Goal: Transaction & Acquisition: Purchase product/service

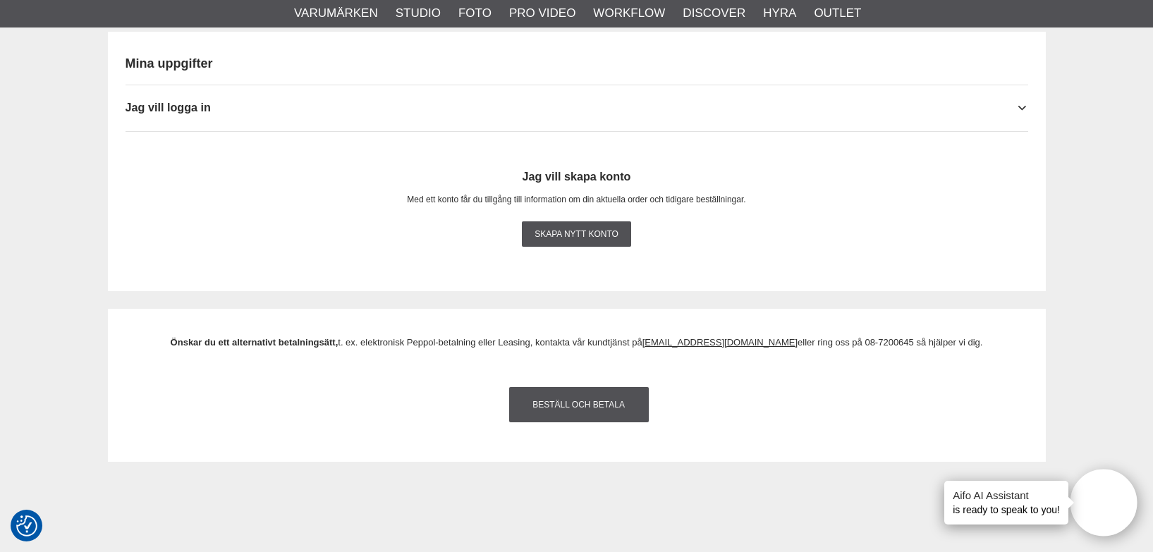
scroll to position [1430, 0]
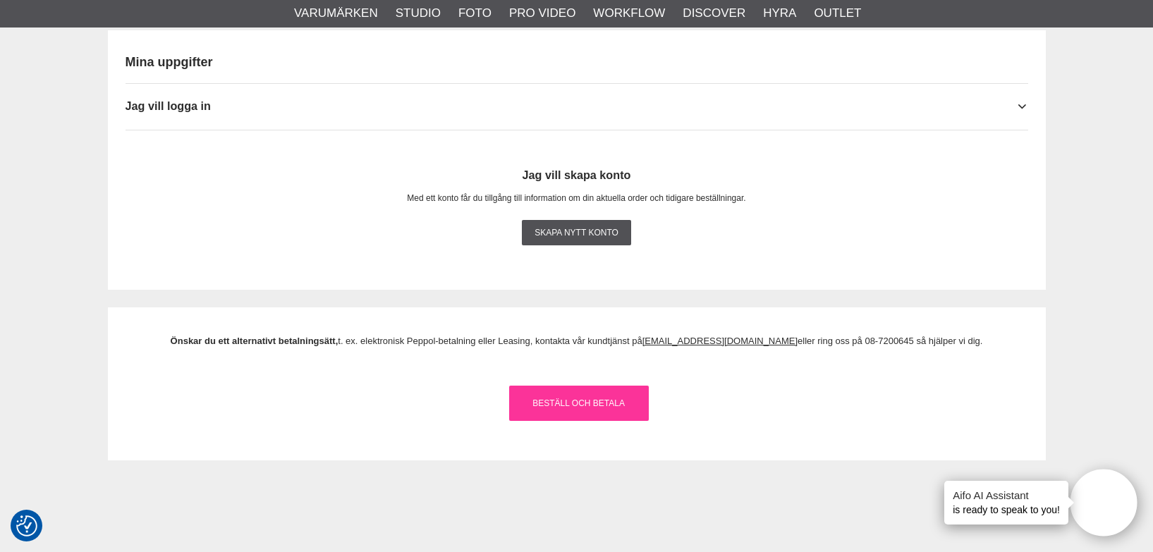
click at [570, 404] on link "Beställ och Betala" at bounding box center [579, 403] width 140 height 35
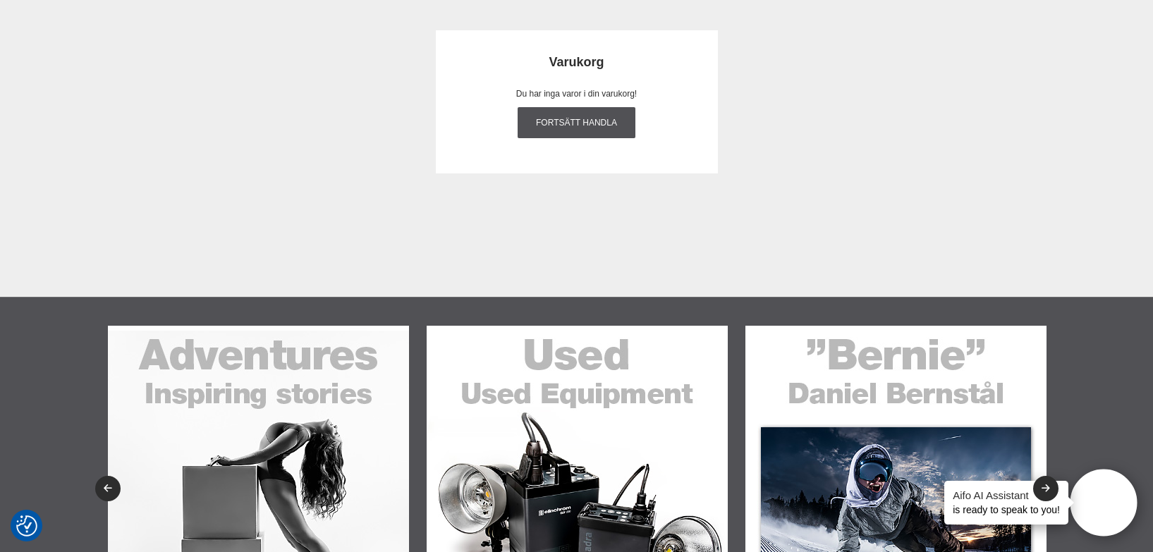
scroll to position [0, 0]
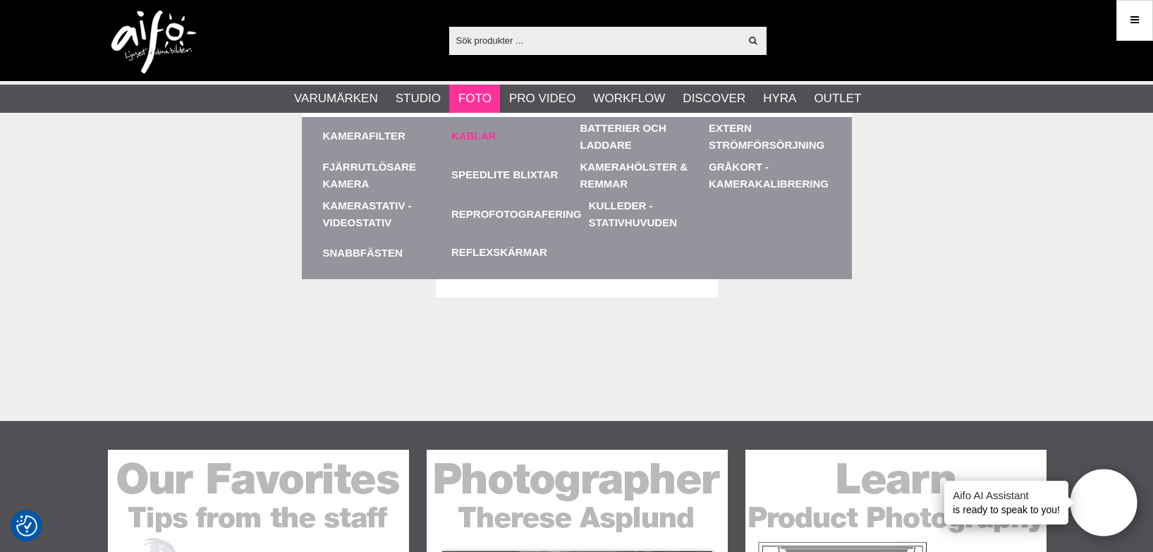
click at [479, 135] on link "Kablar" at bounding box center [473, 136] width 44 height 16
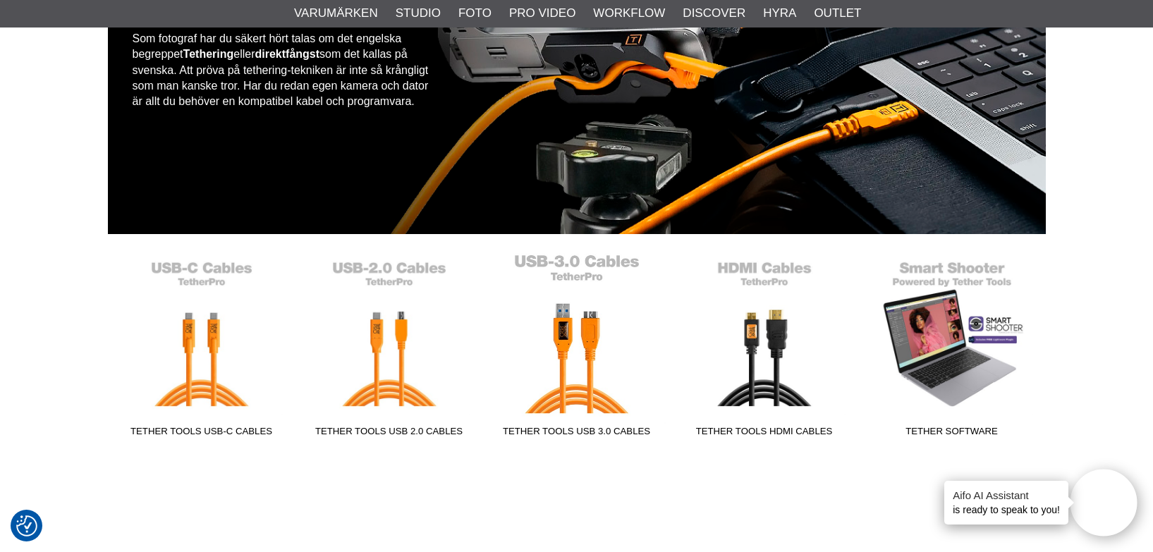
scroll to position [173, 0]
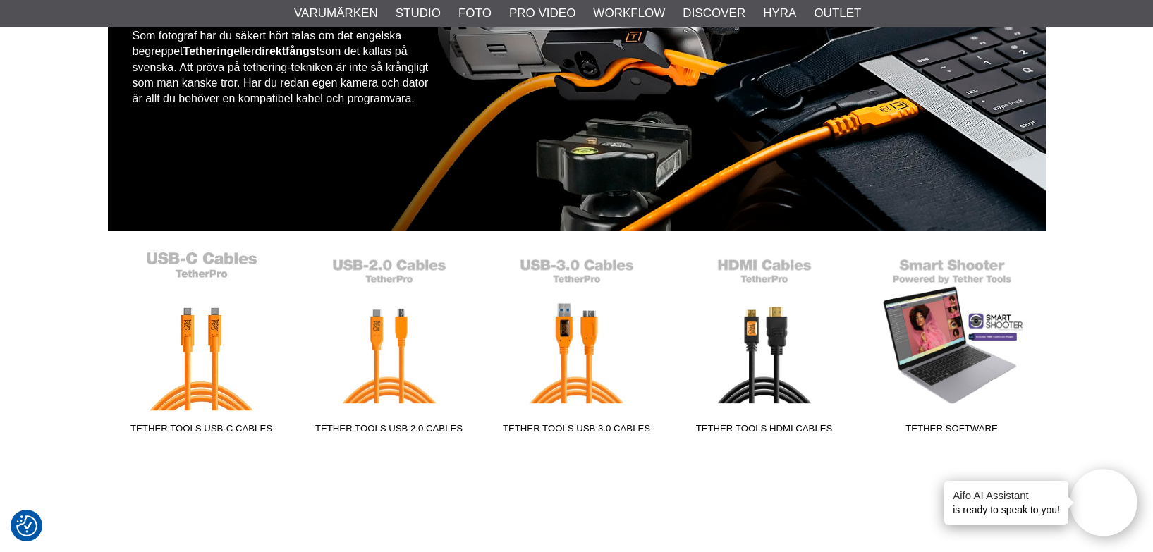
click at [209, 272] on link "Tether Tools USB-C Cables" at bounding box center [202, 345] width 188 height 190
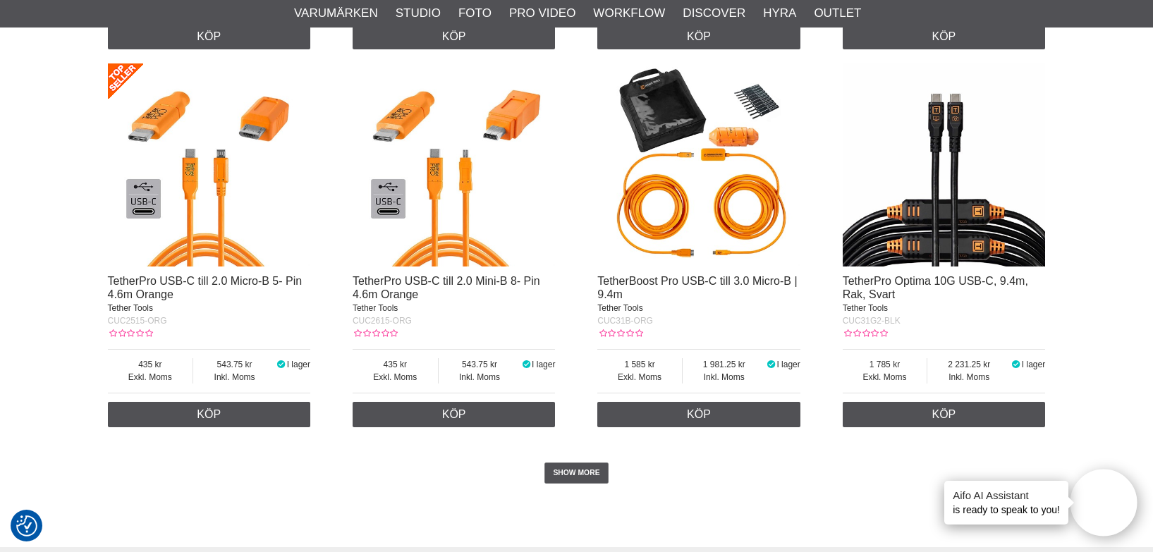
scroll to position [2757, 0]
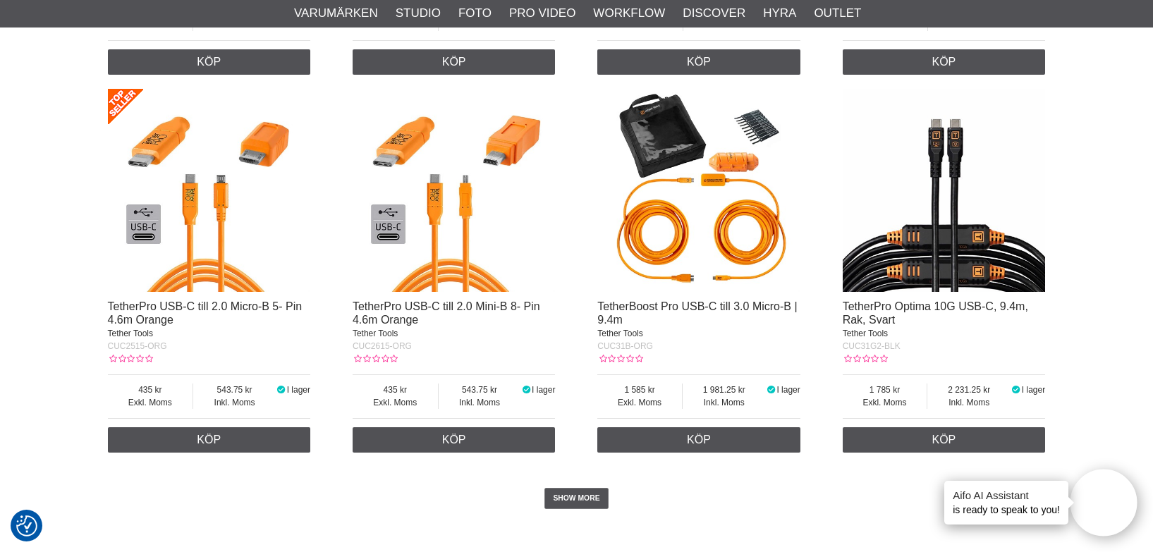
click at [709, 207] on img at bounding box center [698, 190] width 203 height 203
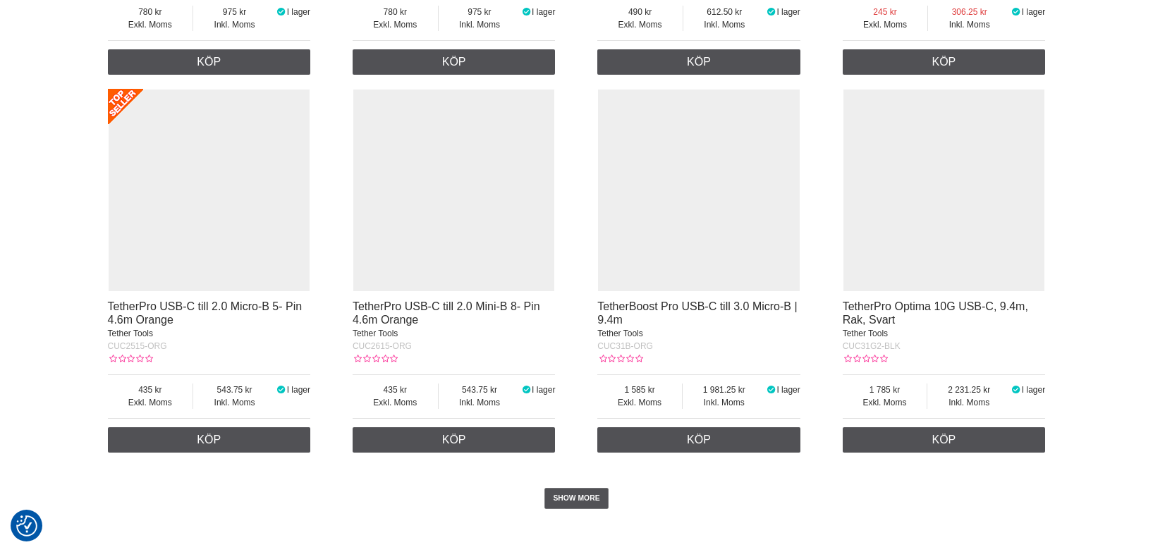
scroll to position [2757, 0]
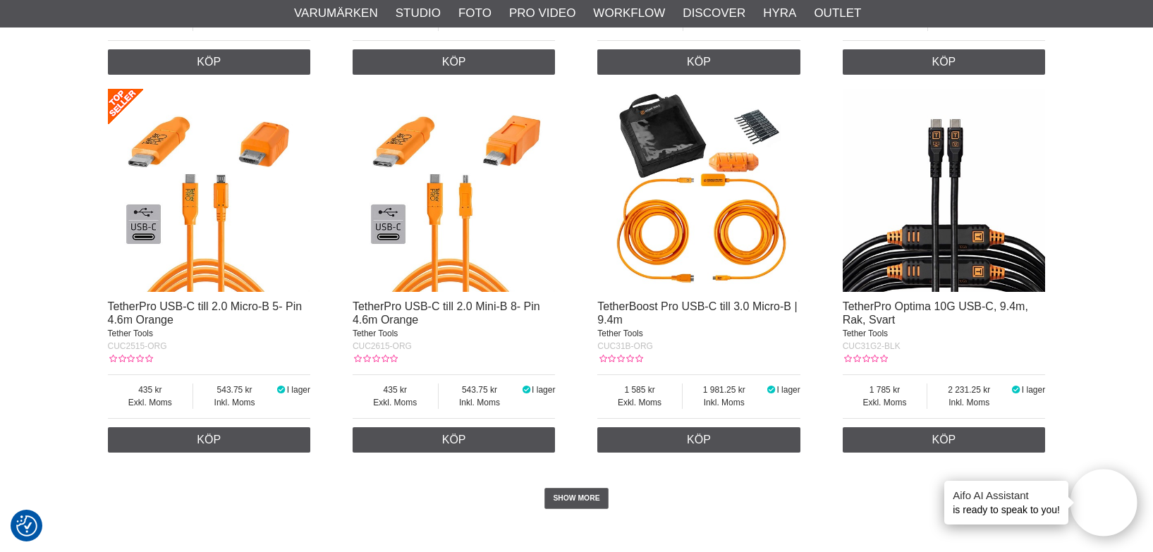
click at [957, 243] on img at bounding box center [944, 190] width 203 height 203
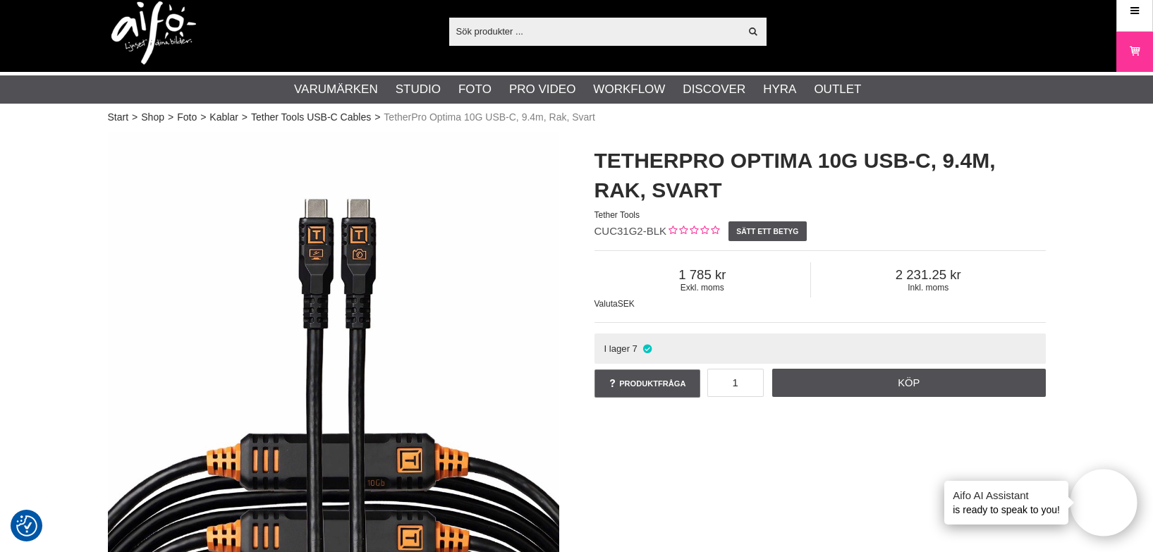
scroll to position [6, 0]
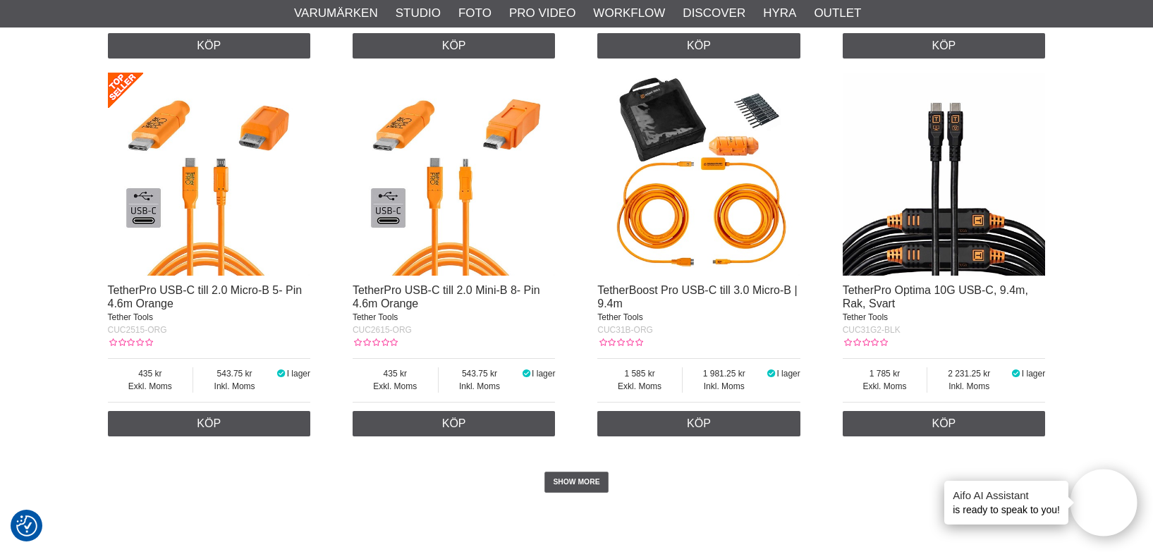
scroll to position [2779, 0]
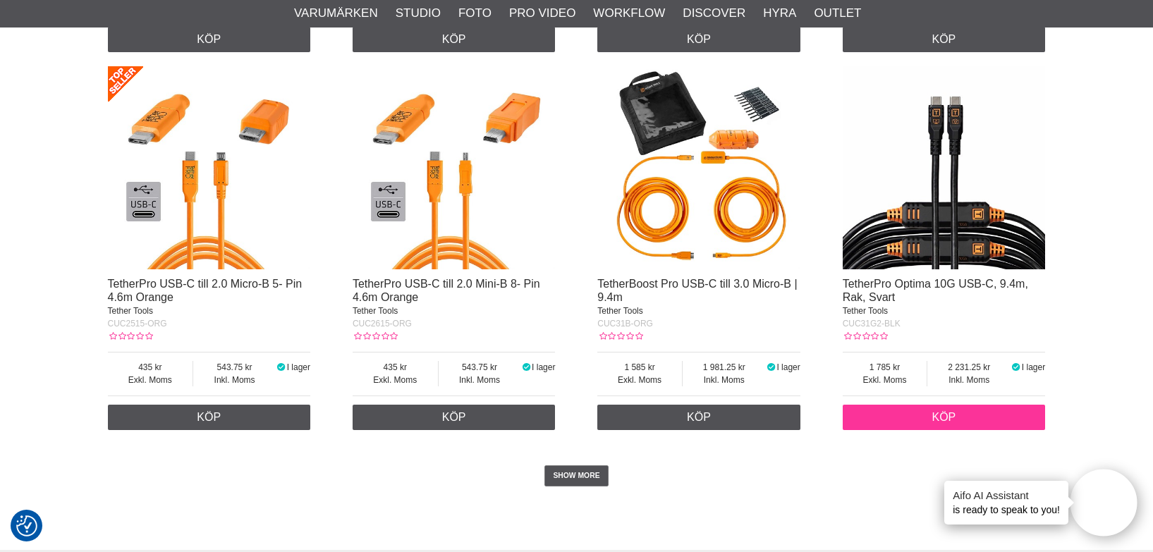
click at [937, 429] on link "Köp" at bounding box center [944, 417] width 203 height 25
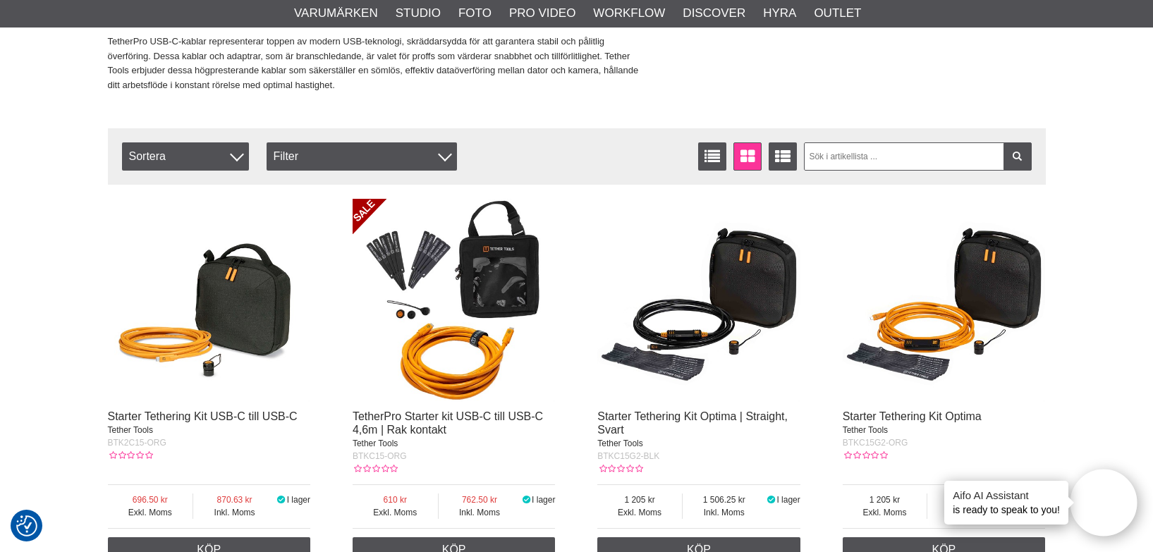
scroll to position [0, 0]
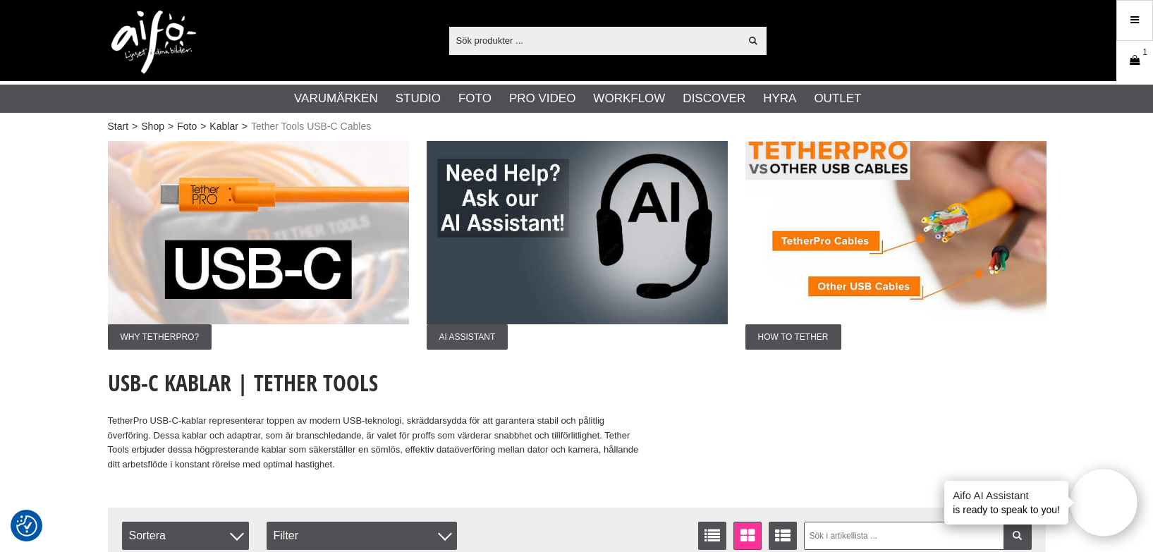
click at [1125, 63] on link "Varukorg 1" at bounding box center [1134, 60] width 35 height 33
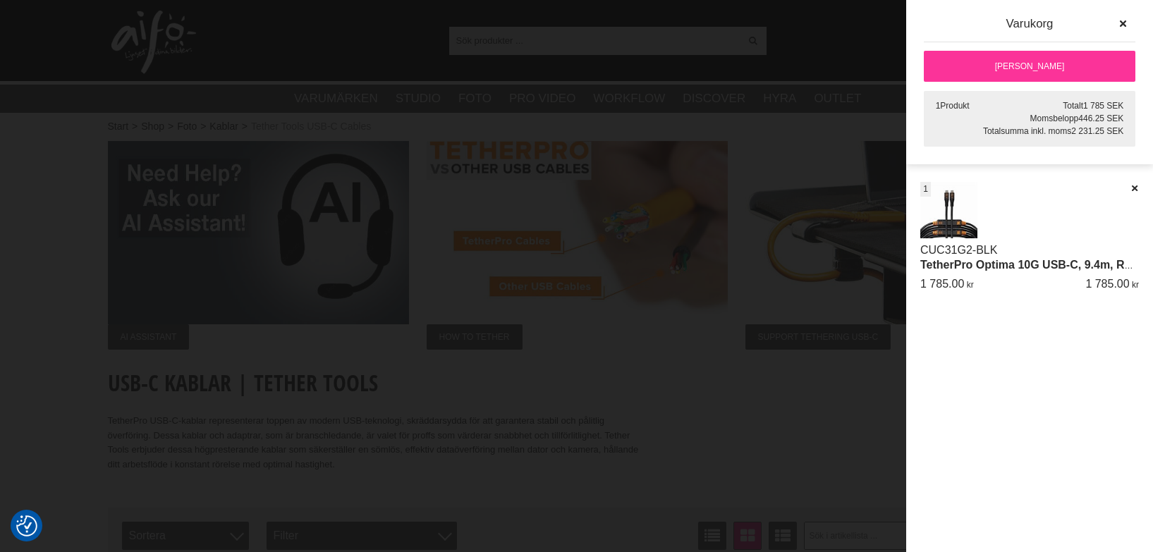
click at [1024, 59] on link "[PERSON_NAME]" at bounding box center [1030, 66] width 212 height 31
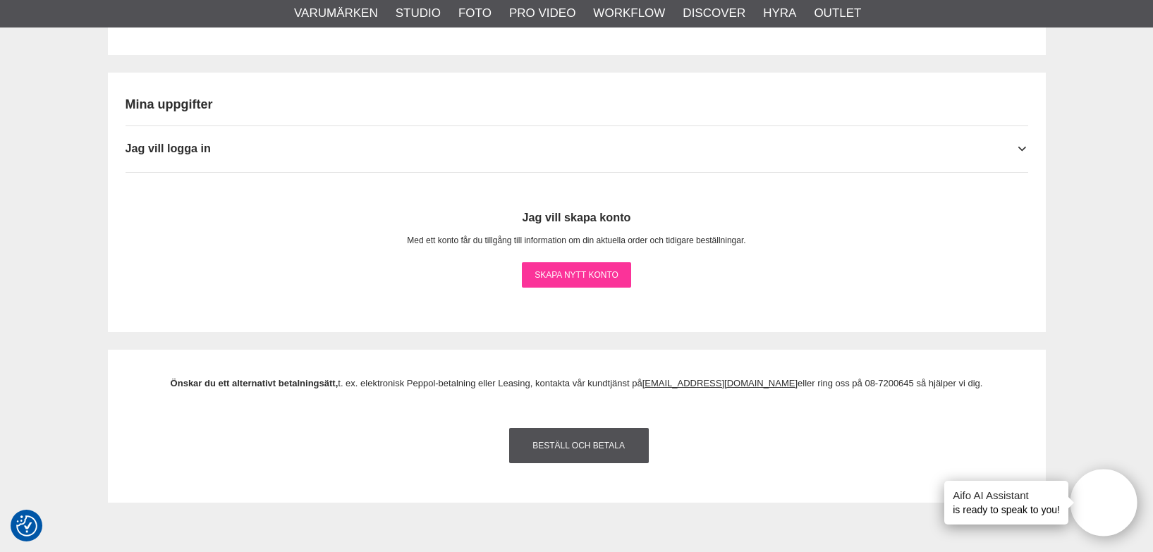
scroll to position [1397, 0]
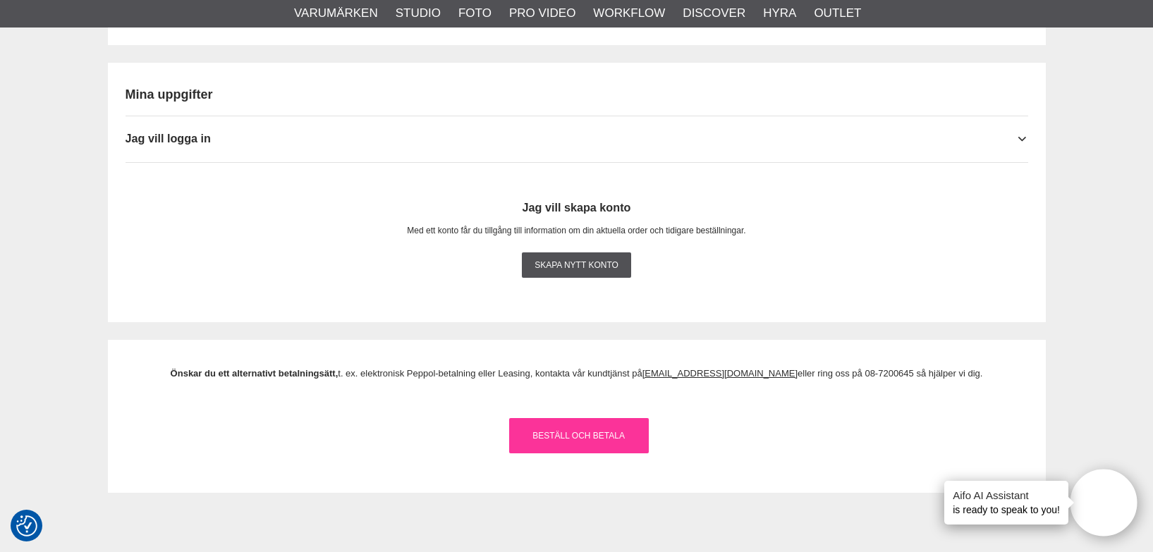
click at [587, 436] on link "Beställ och Betala" at bounding box center [579, 435] width 140 height 35
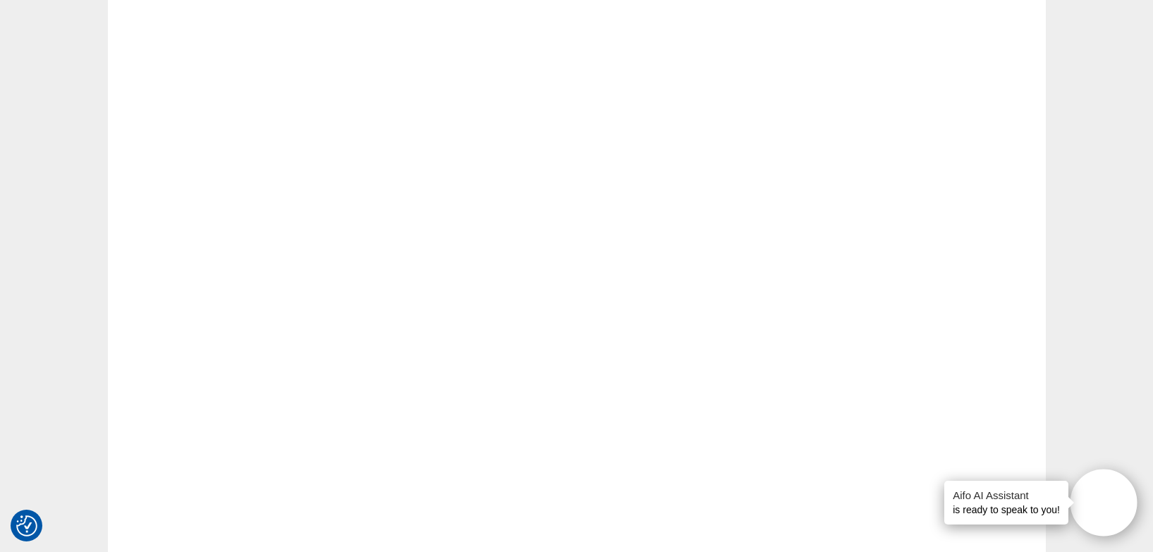
scroll to position [0, 0]
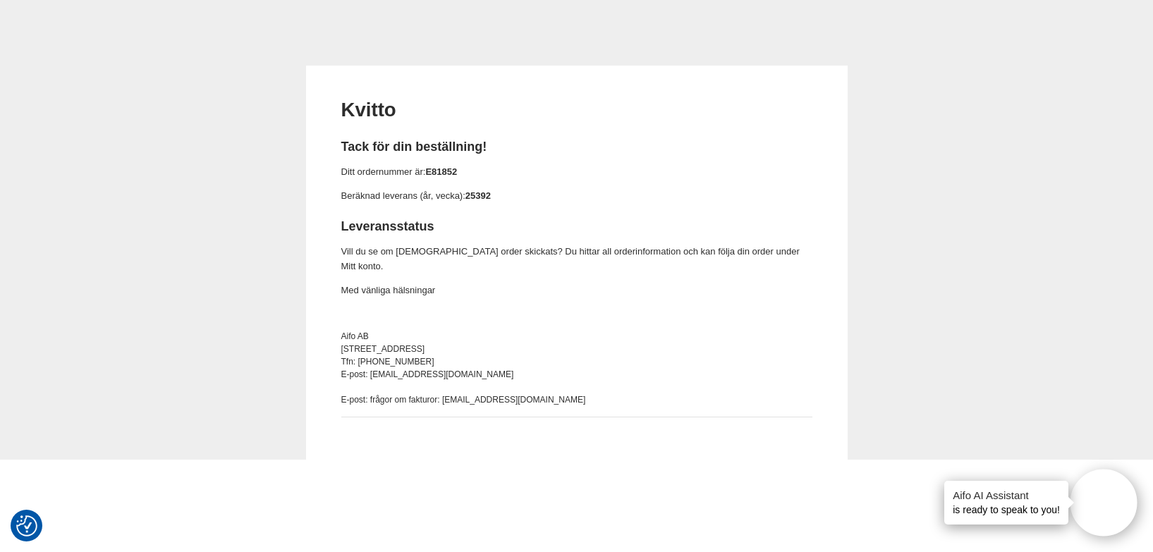
scroll to position [91, 0]
